Goal: Check status: Check status

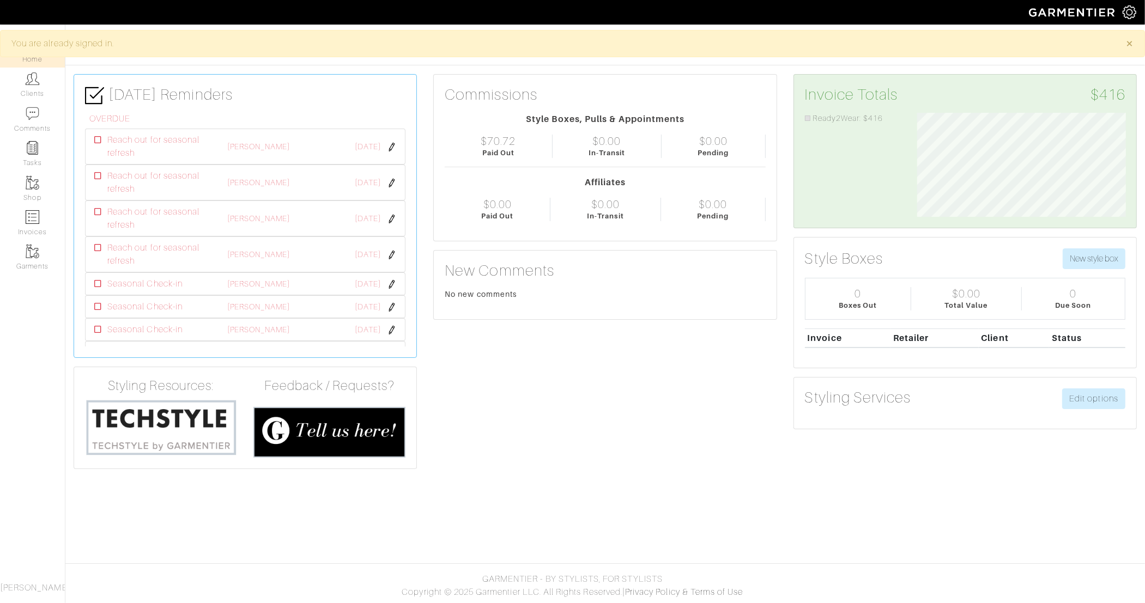
scroll to position [104, 225]
click at [23, 95] on link "Clients" at bounding box center [32, 85] width 65 height 34
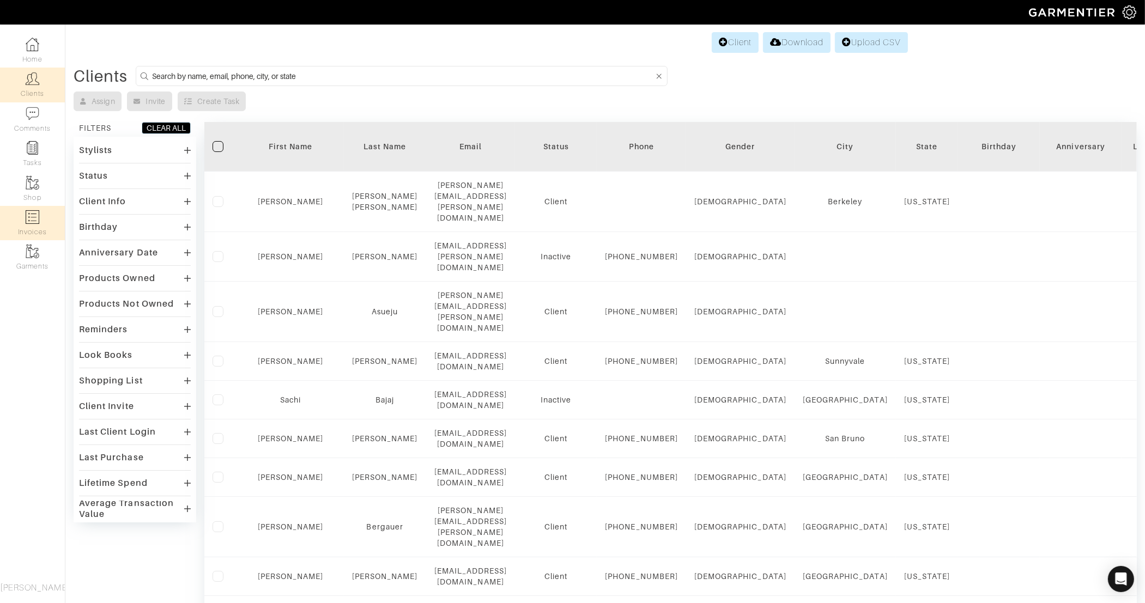
click at [26, 223] on img at bounding box center [33, 217] width 14 height 14
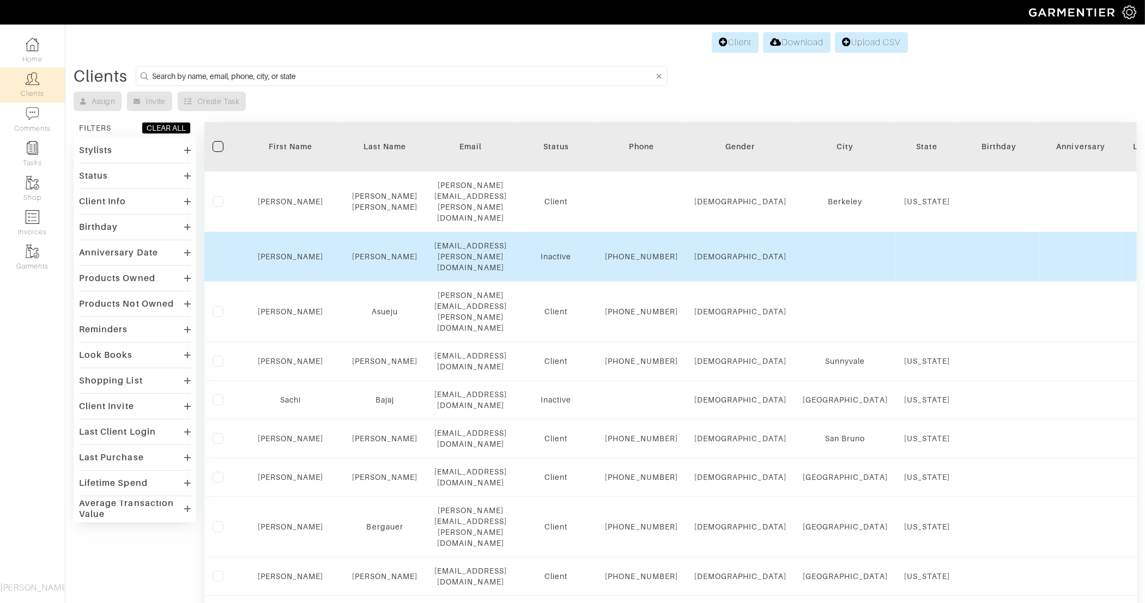
select select
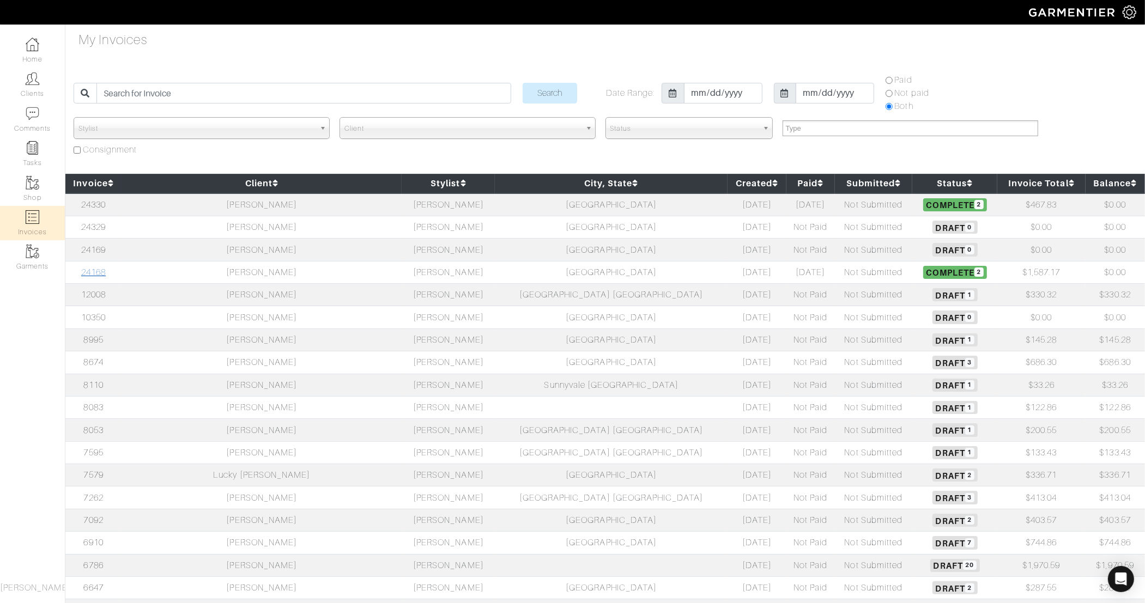
click at [106, 271] on link "24168" at bounding box center [93, 273] width 25 height 10
